Goal: Transaction & Acquisition: Purchase product/service

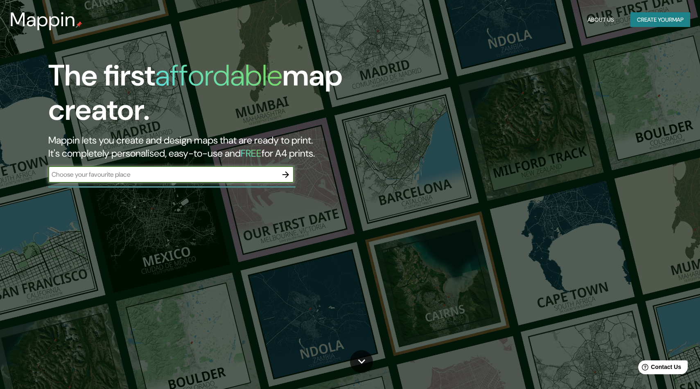
click at [284, 177] on icon "button" at bounding box center [286, 175] width 10 height 10
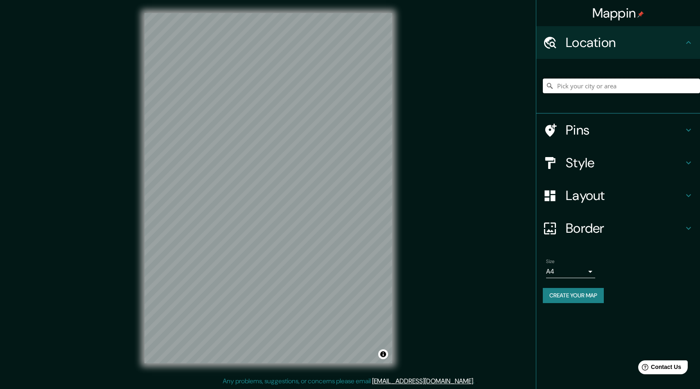
click at [604, 91] on input "Pick your city or area" at bounding box center [621, 86] width 157 height 15
type input "[PERSON_NAME], [GEOGRAPHIC_DATA]"
click at [666, 225] on h4 "Border" at bounding box center [625, 228] width 118 height 16
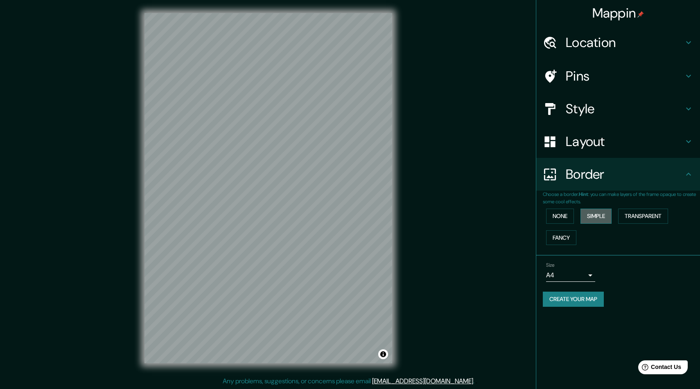
click at [601, 218] on button "Simple" at bounding box center [595, 216] width 31 height 15
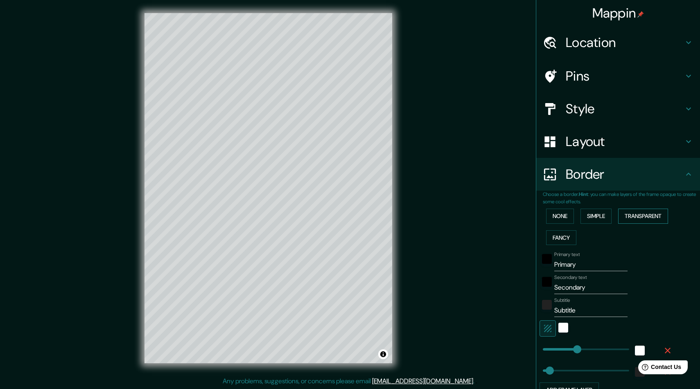
click at [637, 218] on button "Transparent" at bounding box center [643, 216] width 50 height 15
click at [568, 237] on button "Fancy" at bounding box center [561, 237] width 30 height 15
click at [566, 218] on button "None" at bounding box center [560, 216] width 28 height 15
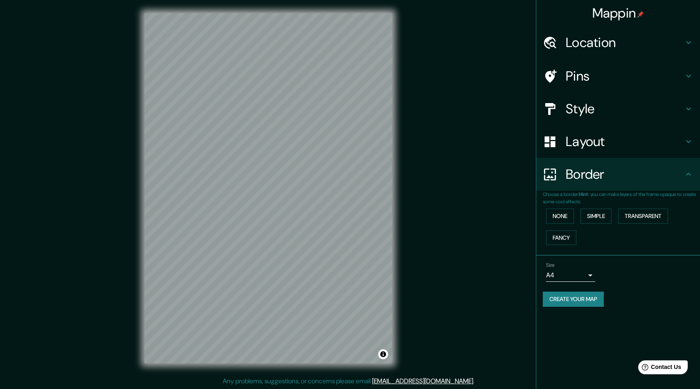
click at [685, 141] on icon at bounding box center [689, 142] width 10 height 10
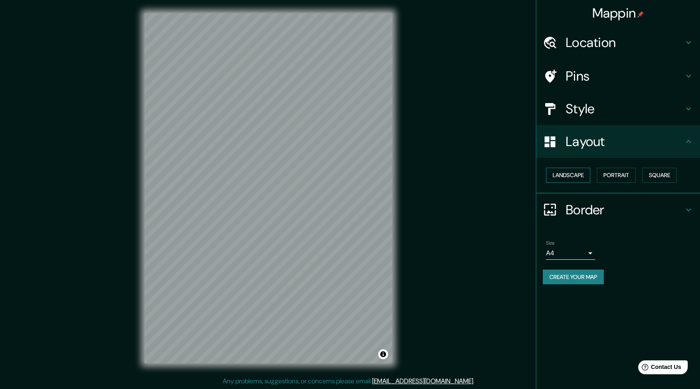
click at [570, 170] on button "Landscape" at bounding box center [568, 175] width 44 height 15
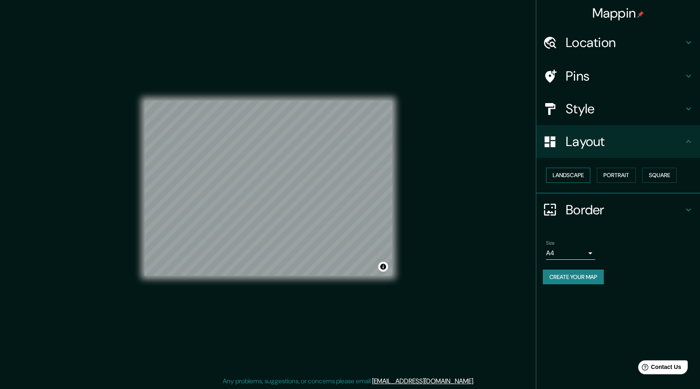
click at [570, 170] on button "Landscape" at bounding box center [568, 175] width 44 height 15
click at [623, 176] on button "Portrait" at bounding box center [616, 175] width 39 height 15
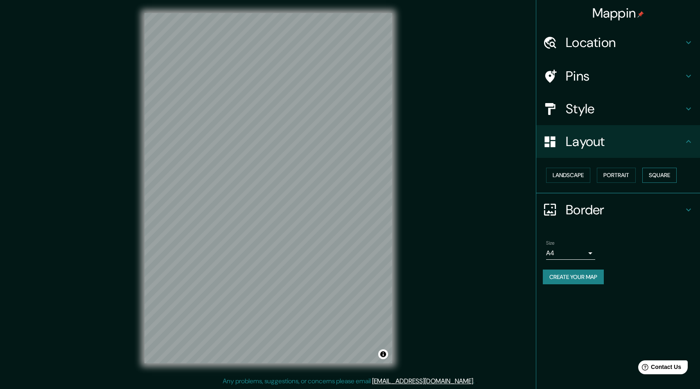
click at [666, 172] on button "Square" at bounding box center [659, 175] width 34 height 15
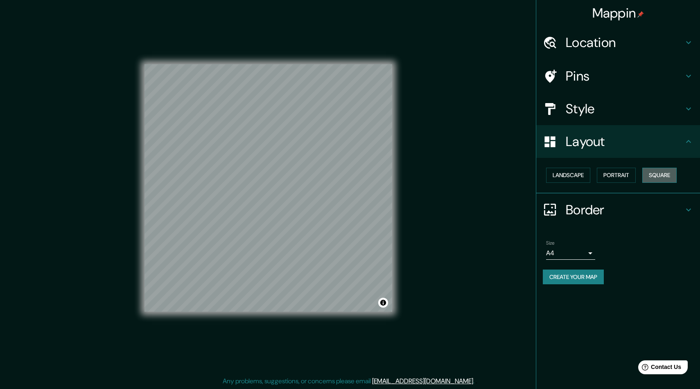
click at [666, 172] on button "Square" at bounding box center [659, 175] width 34 height 15
click at [564, 178] on button "Landscape" at bounding box center [568, 175] width 44 height 15
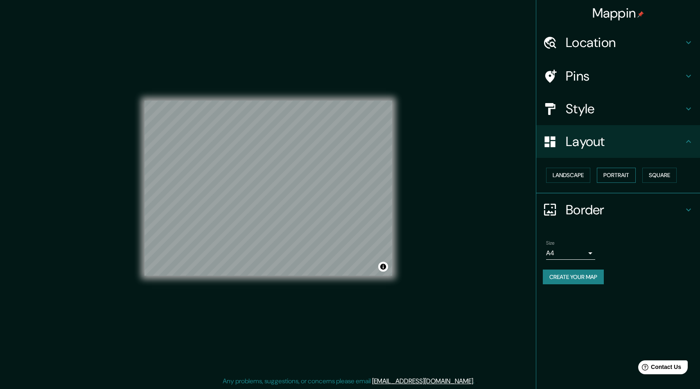
click at [614, 178] on button "Portrait" at bounding box center [616, 175] width 39 height 15
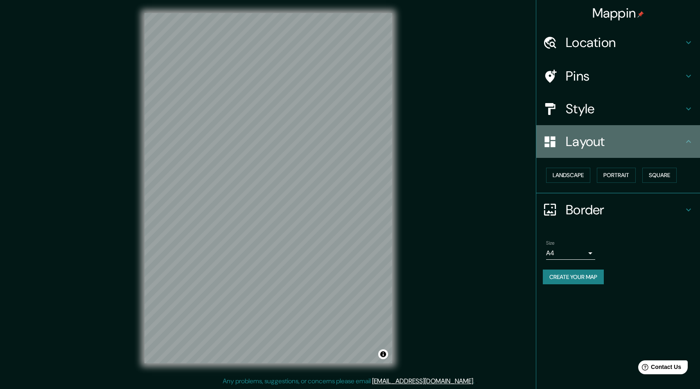
click at [689, 144] on icon at bounding box center [689, 142] width 10 height 10
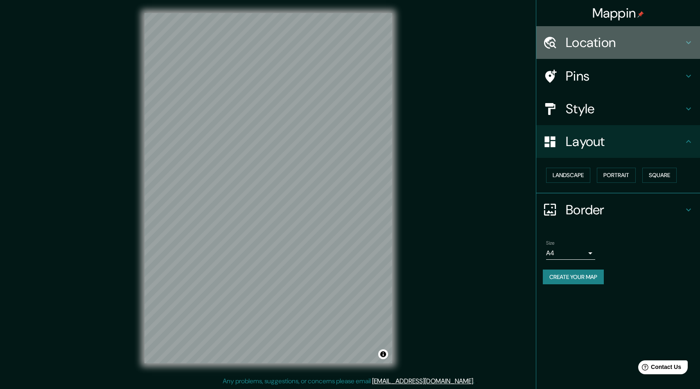
click at [643, 41] on h4 "Location" at bounding box center [625, 42] width 118 height 16
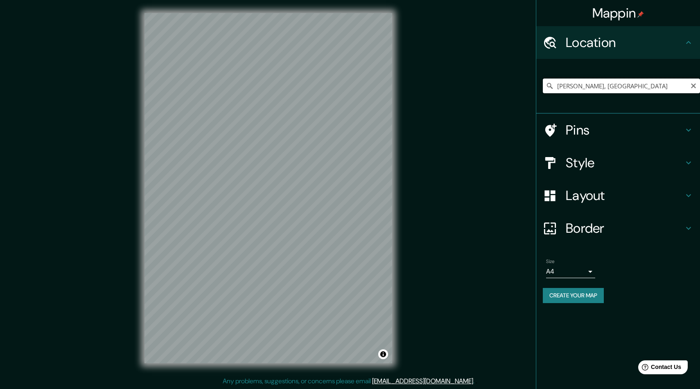
click at [656, 87] on input "[PERSON_NAME], [GEOGRAPHIC_DATA]" at bounding box center [621, 86] width 157 height 15
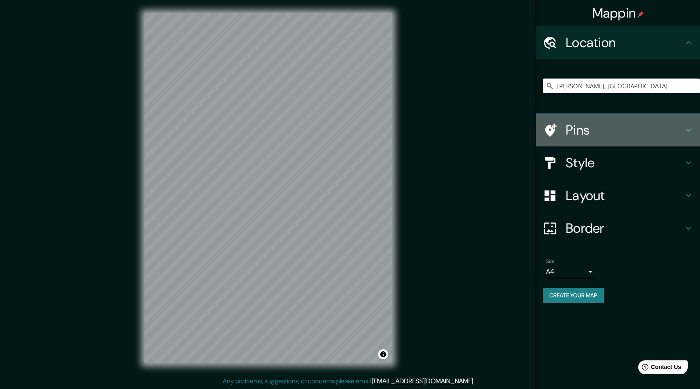
click at [683, 129] on h4 "Pins" at bounding box center [625, 130] width 118 height 16
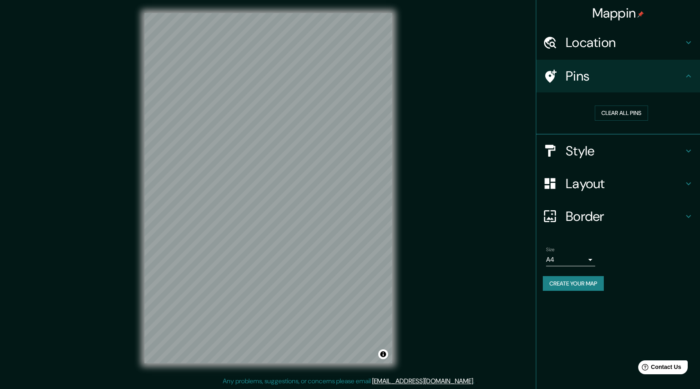
click at [684, 143] on div "Style" at bounding box center [618, 151] width 164 height 33
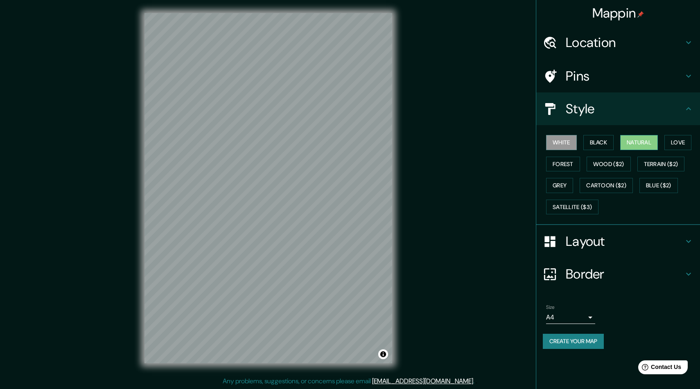
click at [638, 141] on button "Natural" at bounding box center [639, 142] width 38 height 15
click at [574, 168] on button "Forest" at bounding box center [563, 164] width 34 height 15
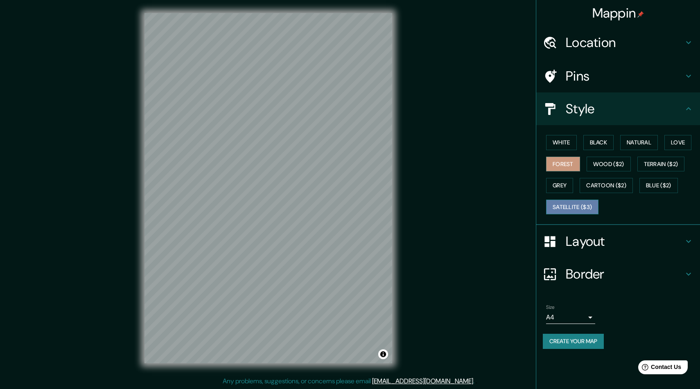
click at [585, 208] on button "Satellite ($3)" at bounding box center [572, 207] width 52 height 15
click at [657, 188] on button "Blue ($2)" at bounding box center [658, 185] width 38 height 15
click at [572, 211] on button "Satellite ($3)" at bounding box center [572, 207] width 52 height 15
